Goal: Task Accomplishment & Management: Manage account settings

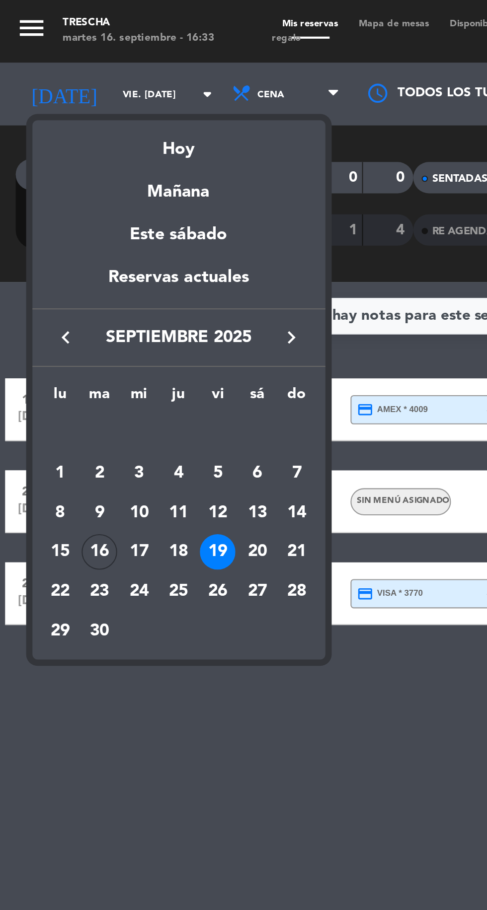
click at [125, 263] on div "20" at bounding box center [122, 262] width 17 height 17
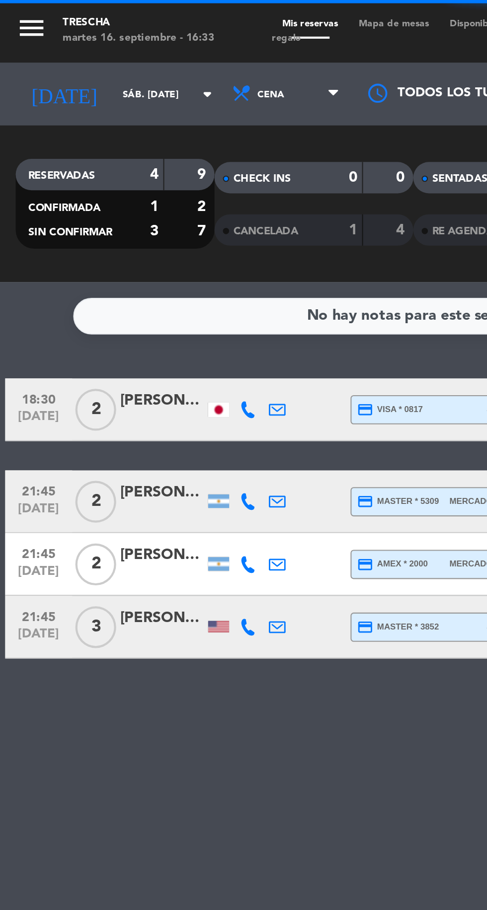
click at [115, 194] on icon at bounding box center [118, 195] width 8 height 8
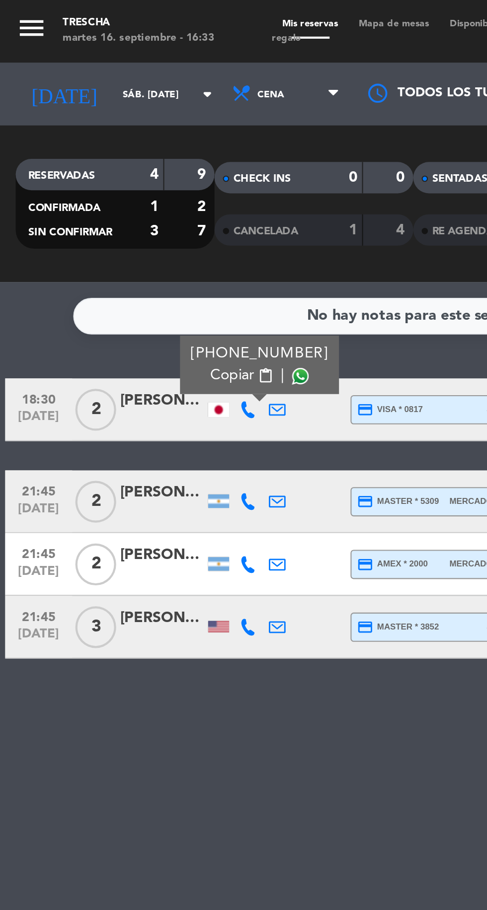
click at [104, 175] on span "Copiar" at bounding box center [110, 178] width 21 height 10
click at [117, 240] on icon at bounding box center [118, 238] width 8 height 8
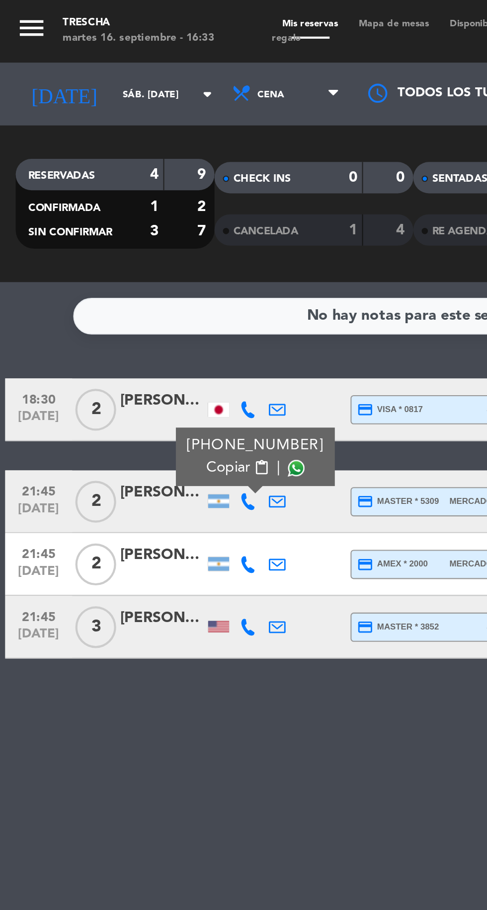
click at [102, 222] on span "Copiar" at bounding box center [108, 222] width 21 height 10
click at [118, 268] on icon at bounding box center [118, 268] width 8 height 8
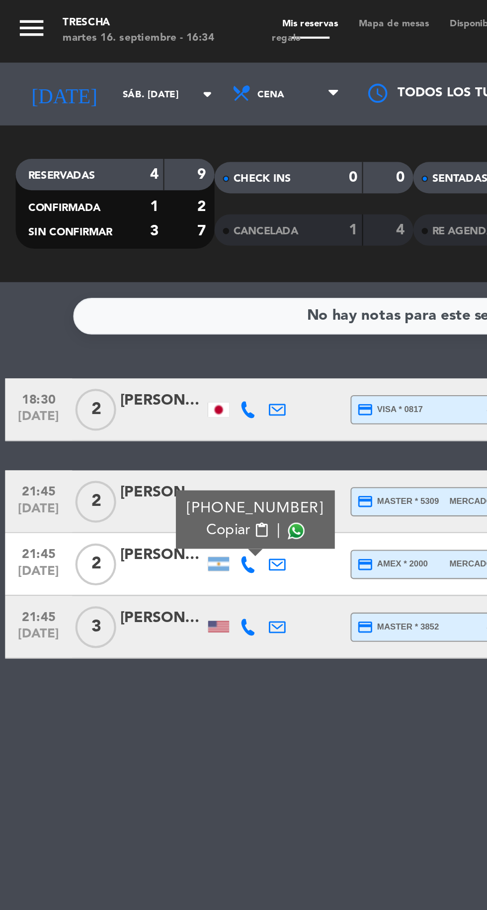
click at [103, 250] on span "Copiar" at bounding box center [108, 252] width 21 height 10
click at [118, 299] on icon at bounding box center [118, 298] width 8 height 8
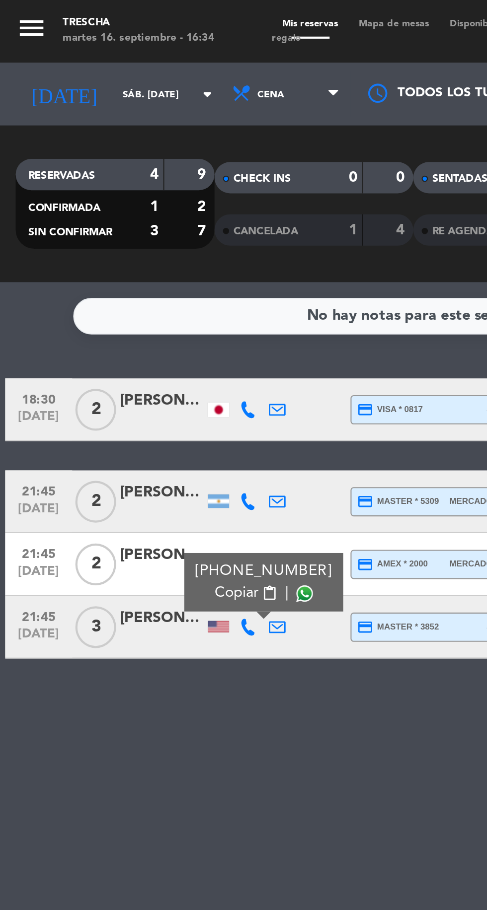
click at [108, 282] on span "Copiar" at bounding box center [112, 282] width 21 height 10
click at [55, 44] on input "sáb. [DATE]" at bounding box center [84, 44] width 63 height 15
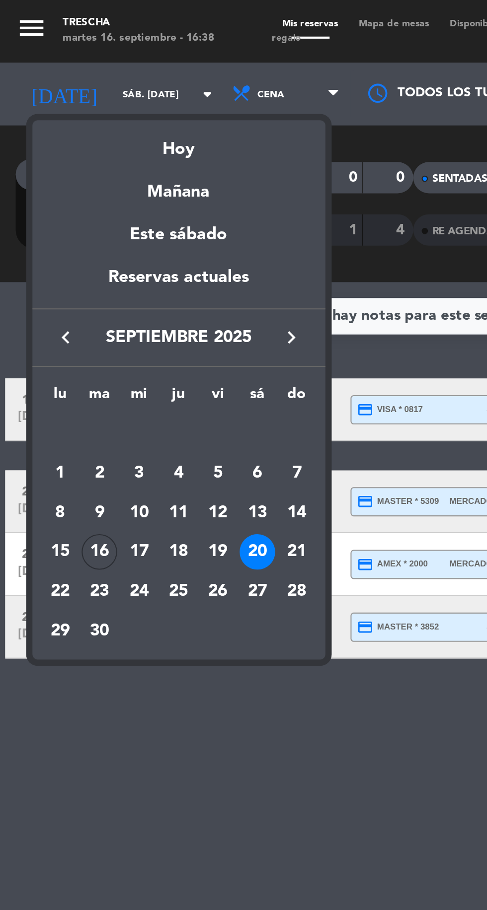
click at [67, 263] on div "17" at bounding box center [66, 262] width 17 height 17
type input "mié. [DATE]"
